Goal: Task Accomplishment & Management: Use online tool/utility

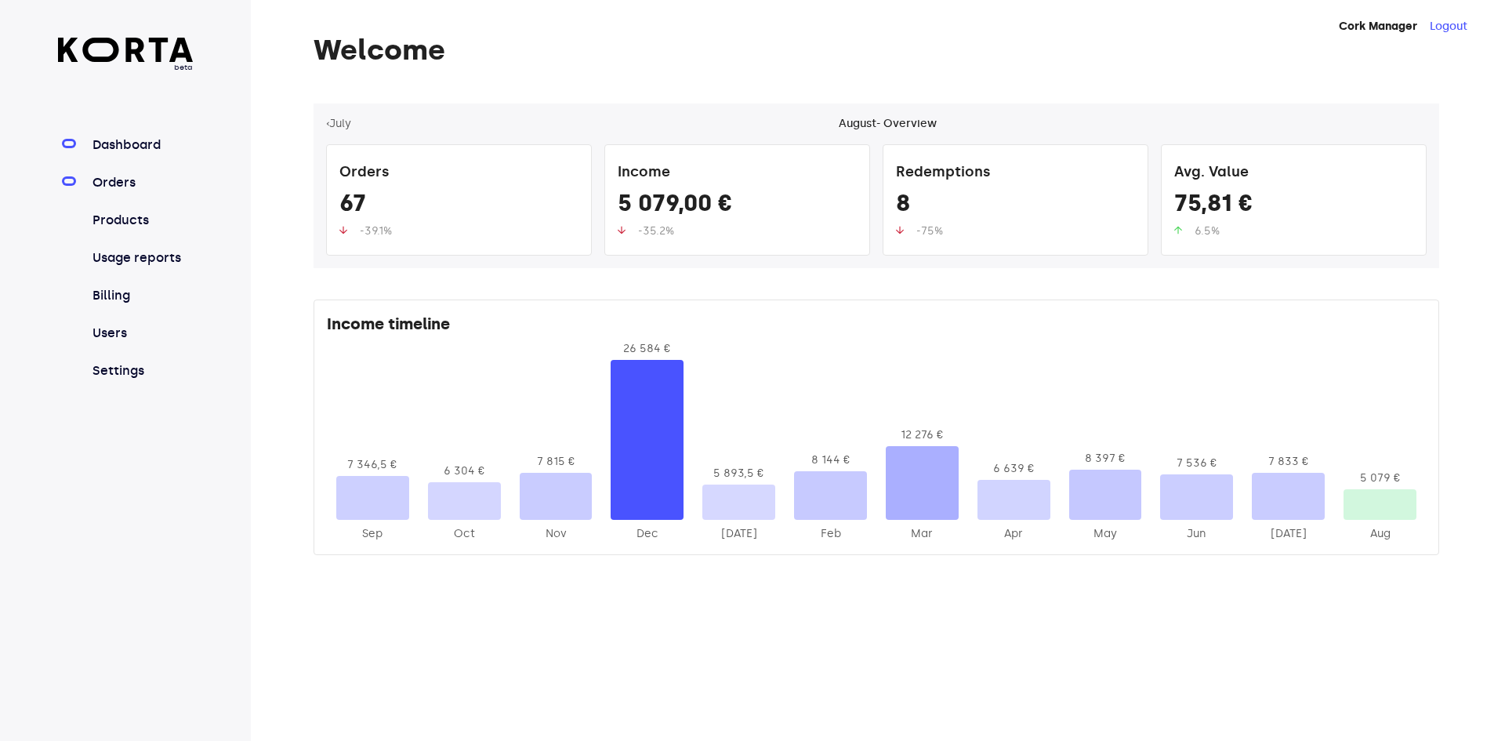
click at [120, 179] on link "Orders" at bounding box center [141, 182] width 104 height 19
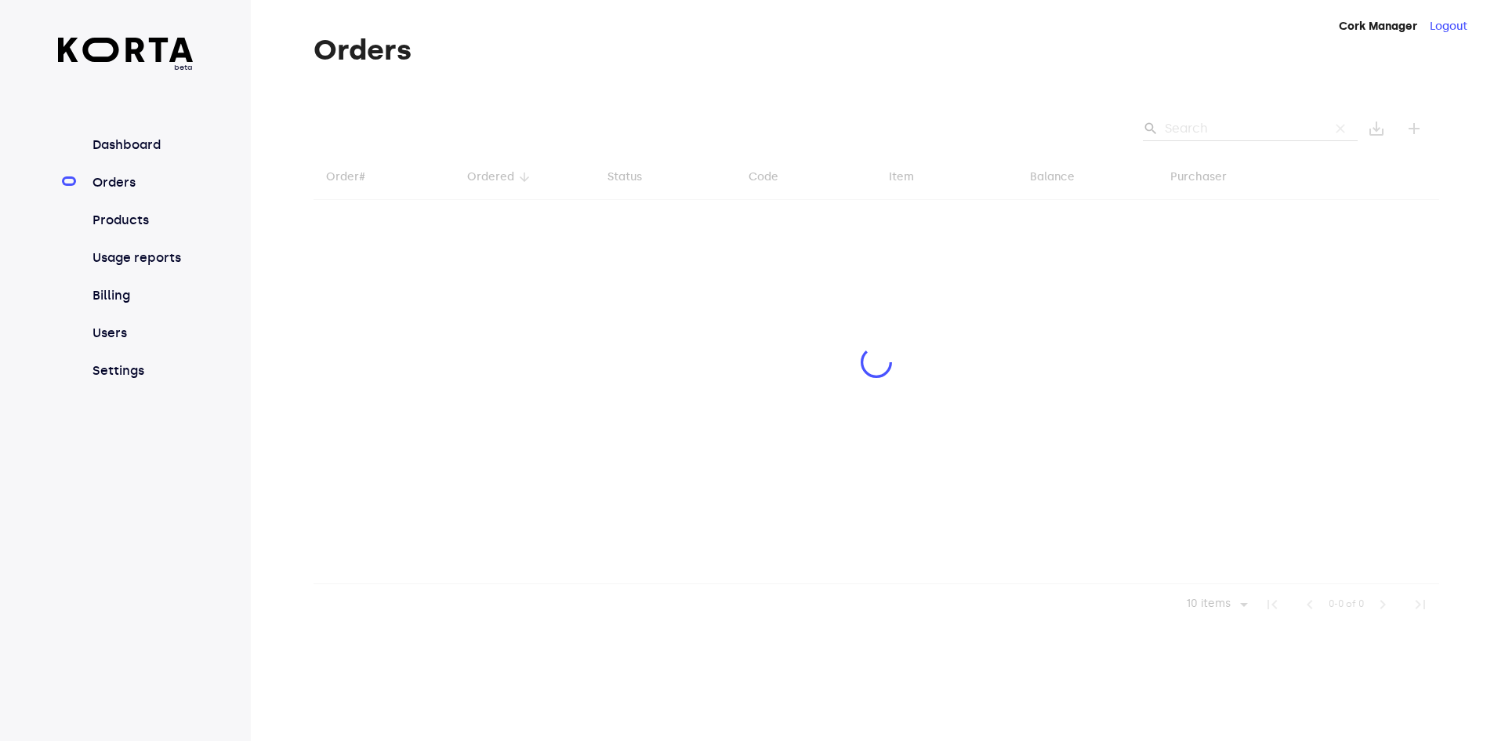
click at [1209, 136] on div at bounding box center [877, 363] width 1126 height 521
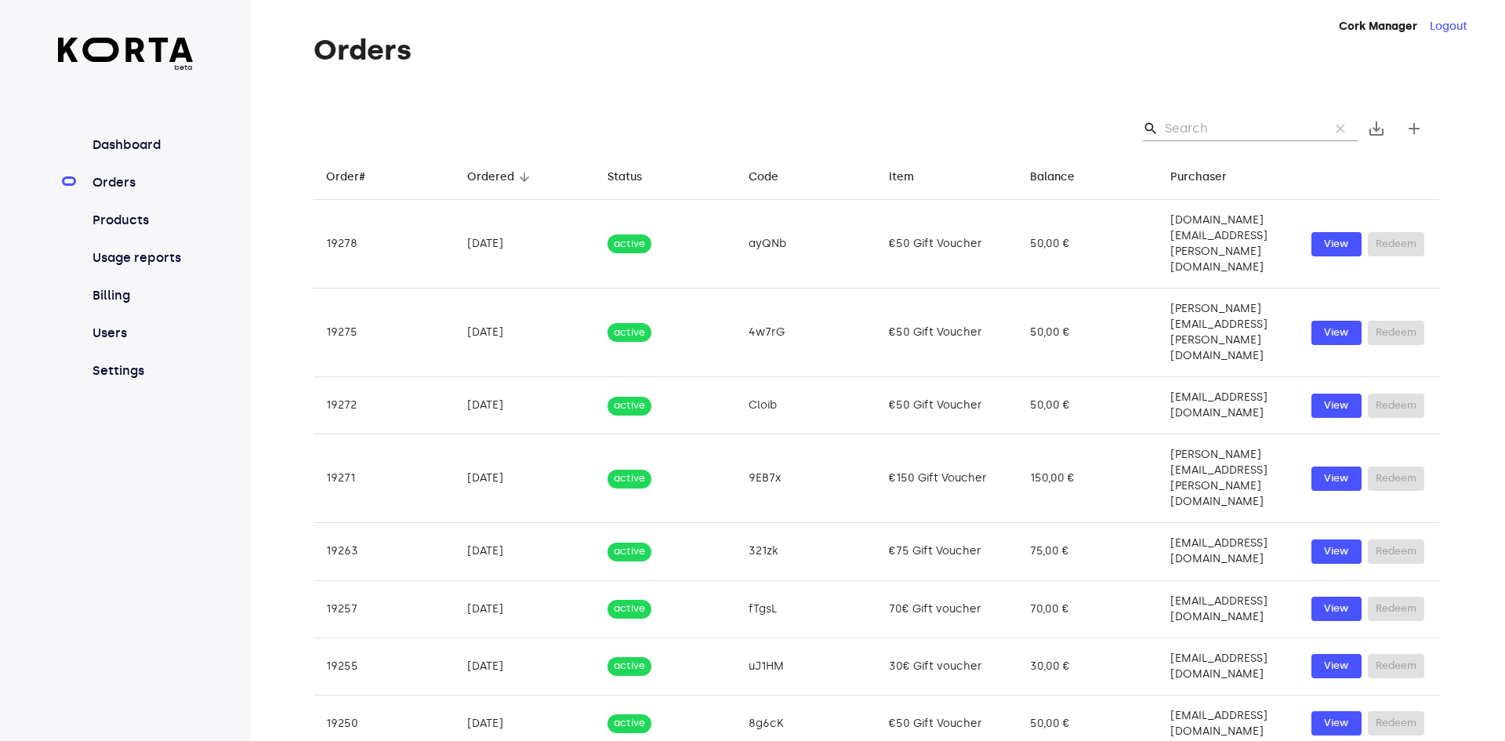
click at [1208, 135] on input "Search" at bounding box center [1241, 128] width 152 height 25
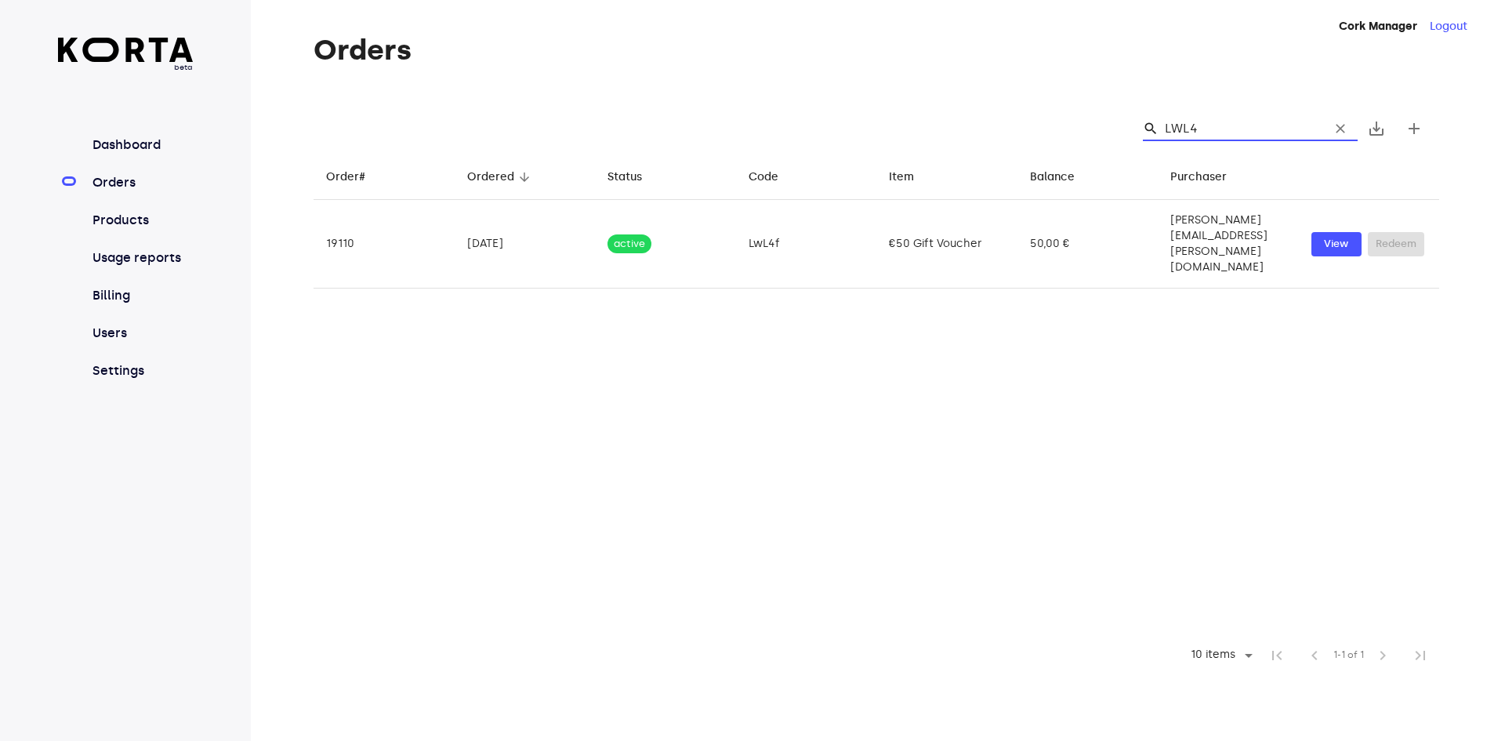
type input "LWL4F"
click at [1177, 133] on input "LWL4F" at bounding box center [1241, 128] width 152 height 25
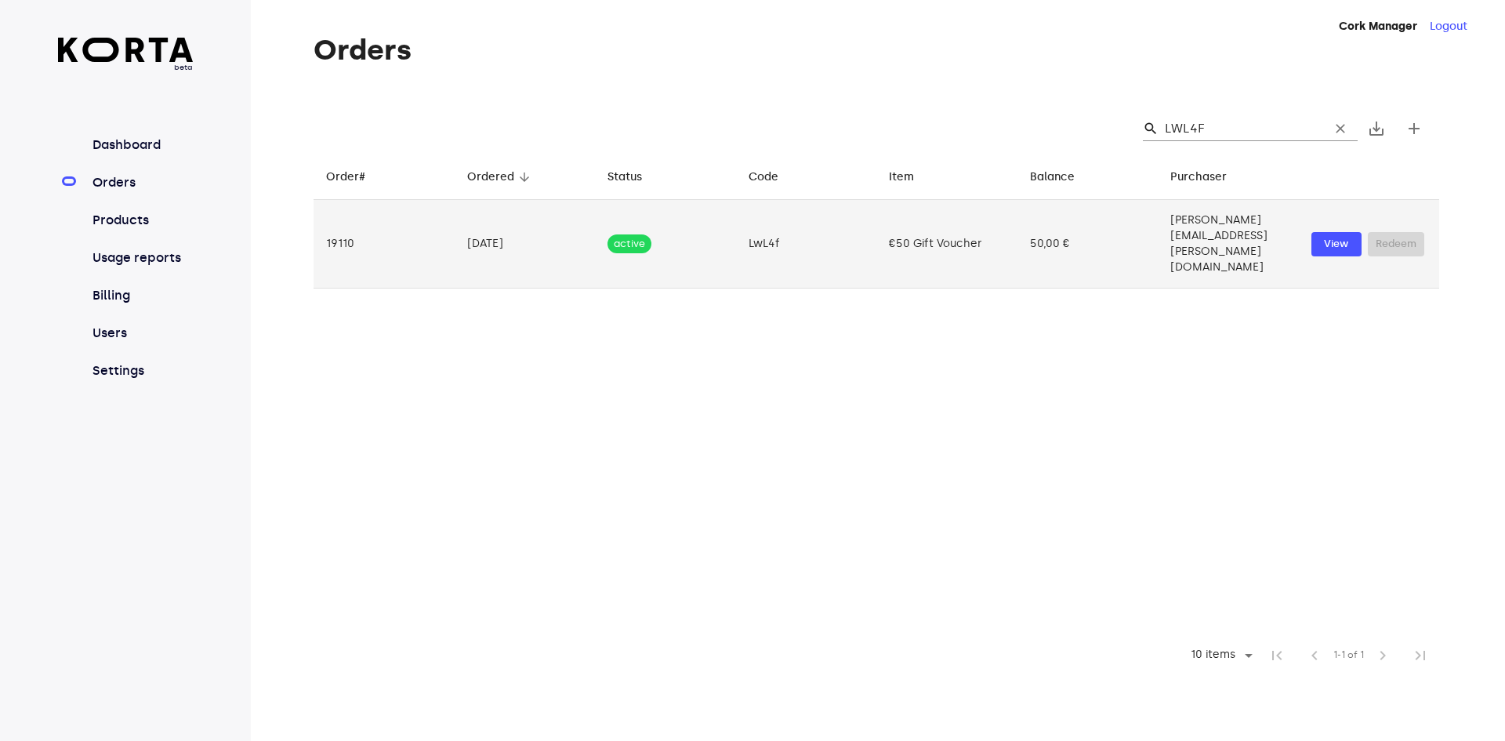
click at [1058, 234] on td "50,00 €" at bounding box center [1087, 244] width 141 height 89
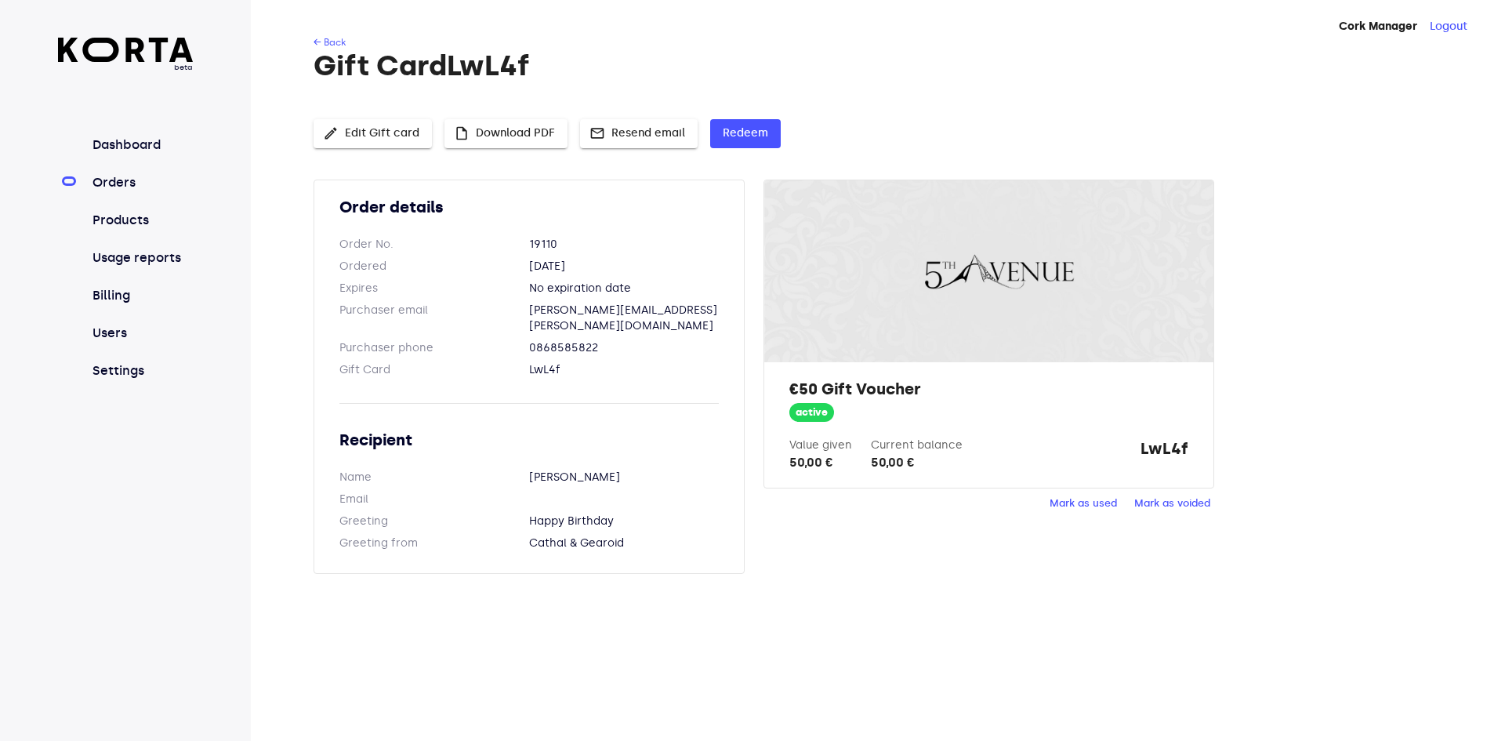
click at [1176, 448] on strong "LwL4f" at bounding box center [1164, 454] width 48 height 34
drag, startPoint x: 1190, startPoint y: 446, endPoint x: 1144, endPoint y: 451, distance: 46.6
click at [1144, 451] on div "€50 Gift Voucher active Value given 50,00 € Current balance 50,00 € LwL4f" at bounding box center [988, 424] width 448 height 125
copy strong "LwL4f"
click at [762, 125] on span "Redeem" at bounding box center [745, 134] width 45 height 20
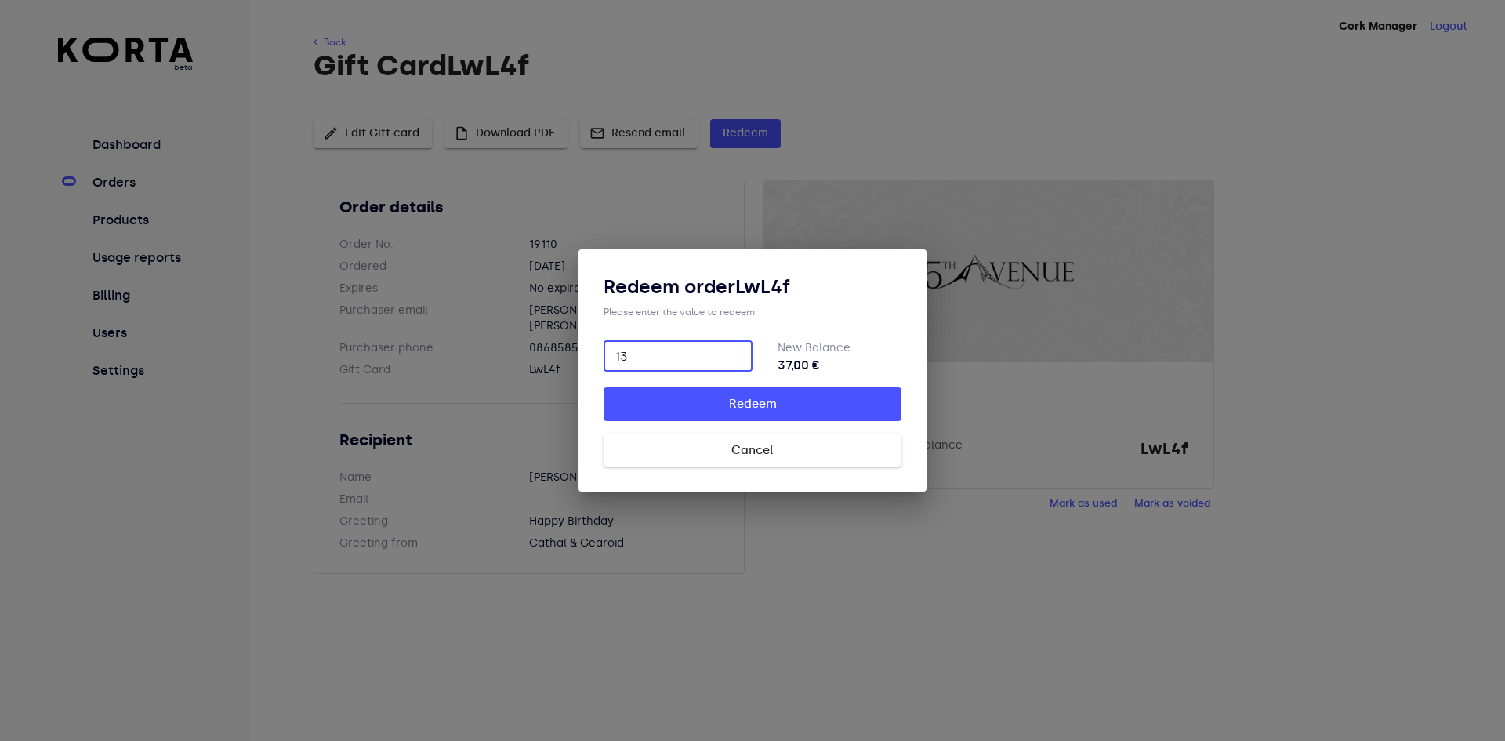
type input "13"
click at [839, 448] on span "Cancel" at bounding box center [753, 450] width 248 height 20
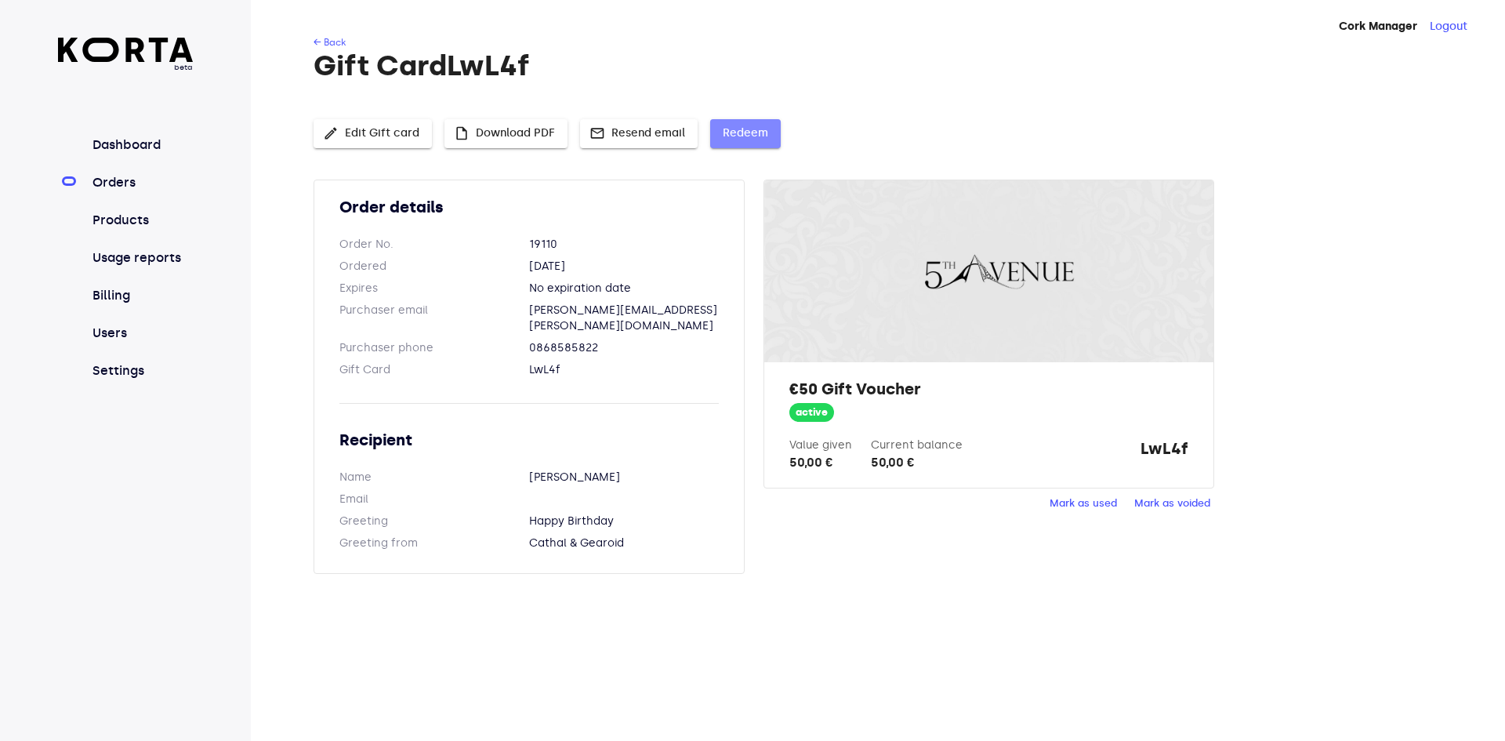
click at [744, 144] on button "Redeem" at bounding box center [745, 133] width 71 height 29
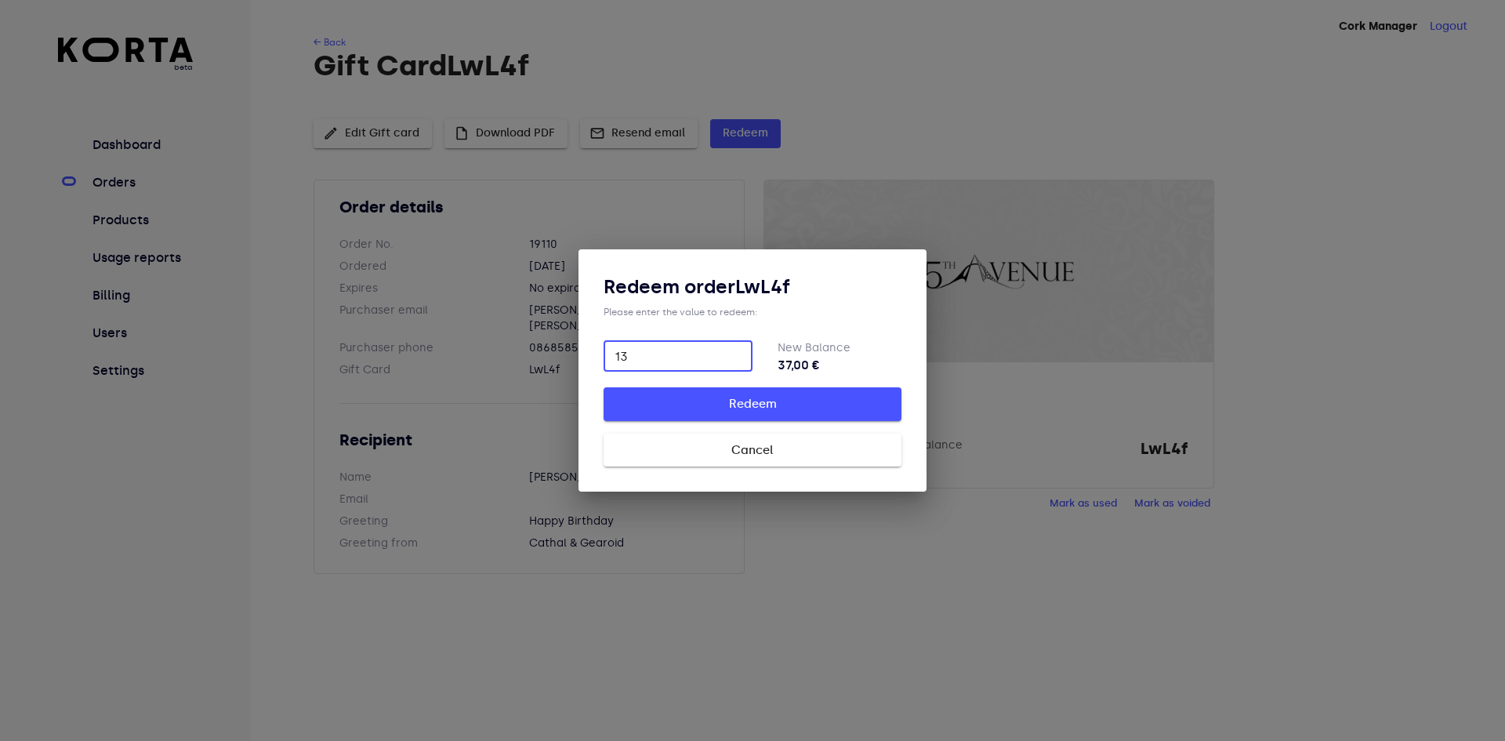
type input "13"
click at [752, 397] on span "Redeem" at bounding box center [753, 403] width 248 height 20
